Goal: Find specific page/section: Find specific page/section

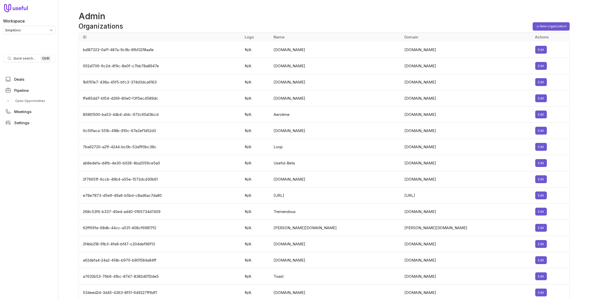
click at [180, 80] on td "1b6151e7-438a-45f5-bfc3-374d3dca6163" at bounding box center [160, 82] width 163 height 16
